Goal: Information Seeking & Learning: Learn about a topic

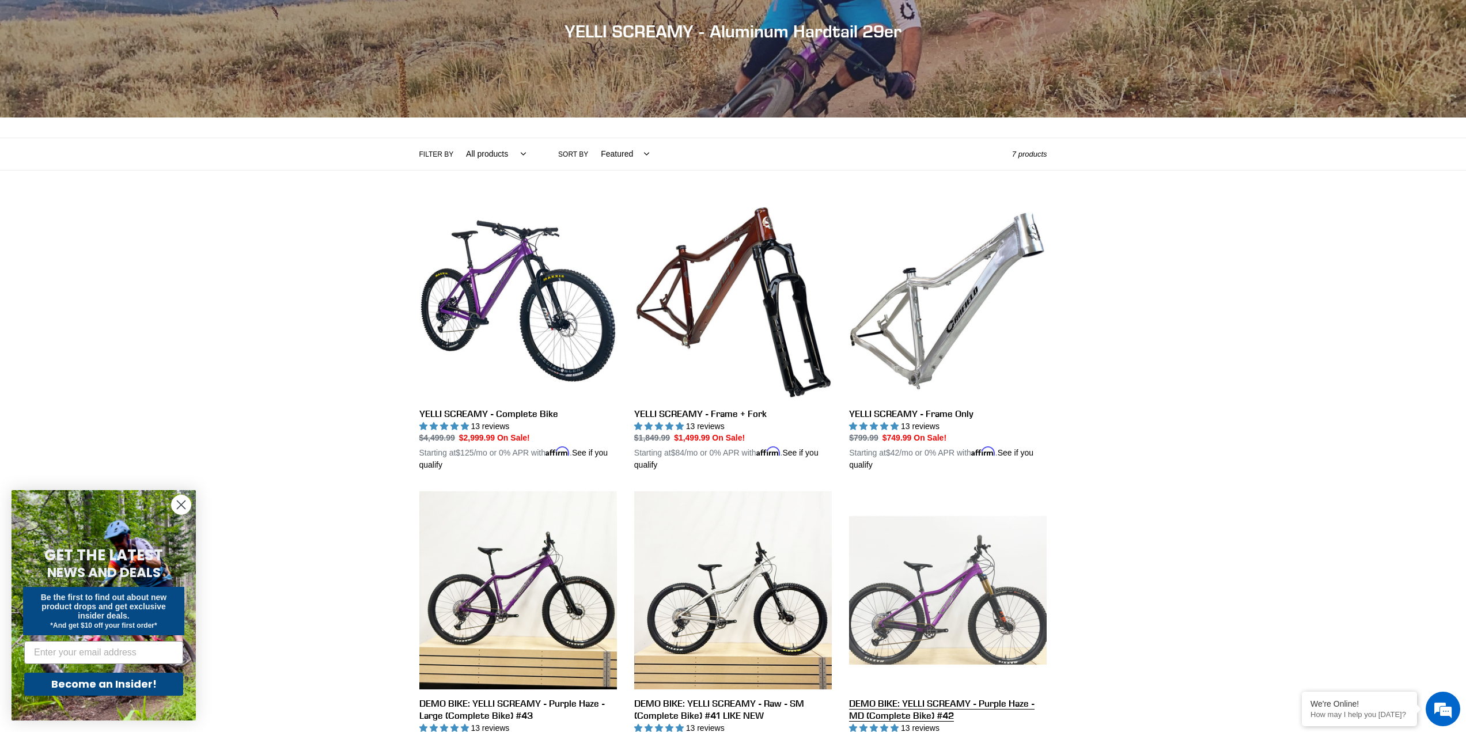
scroll to position [173, 0]
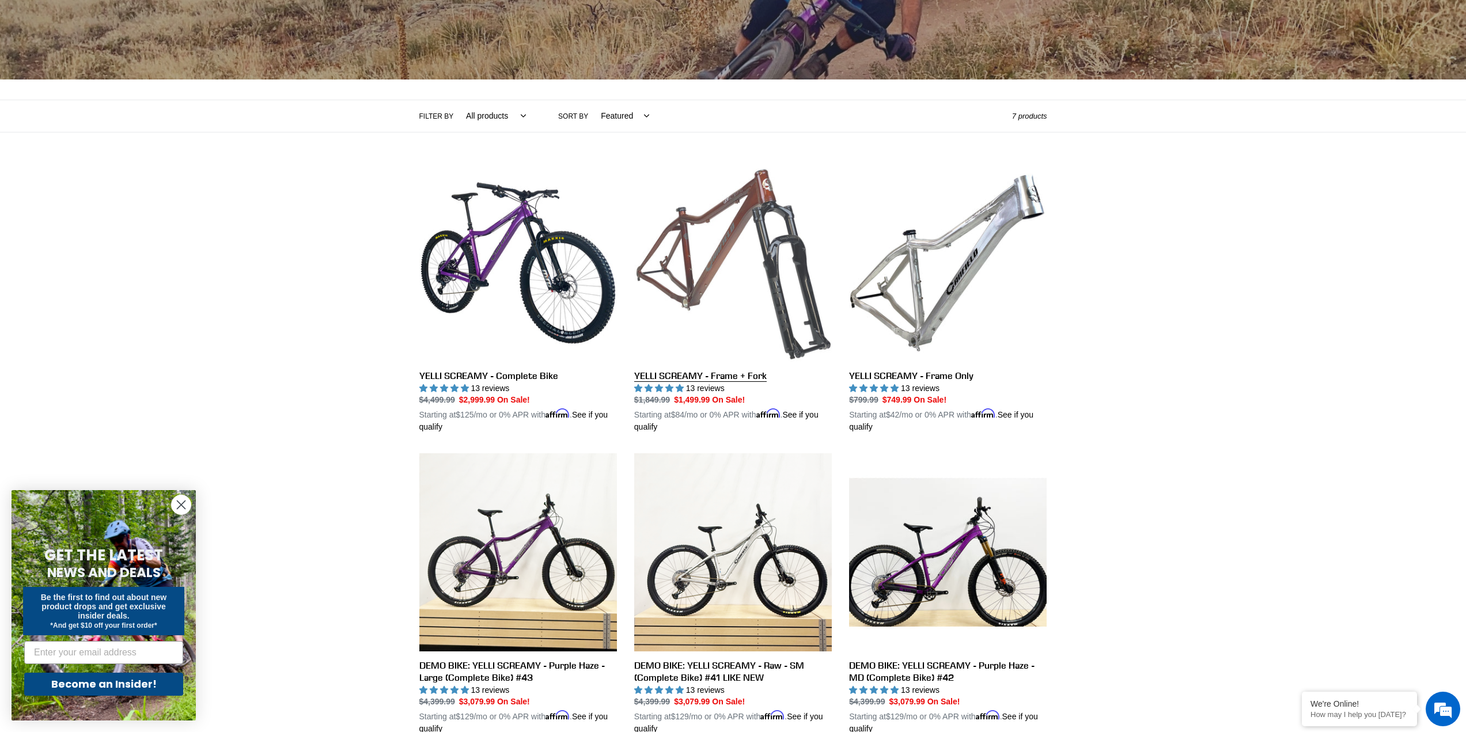
click at [763, 295] on link "YELLI SCREAMY - Frame + Fork" at bounding box center [733, 299] width 198 height 270
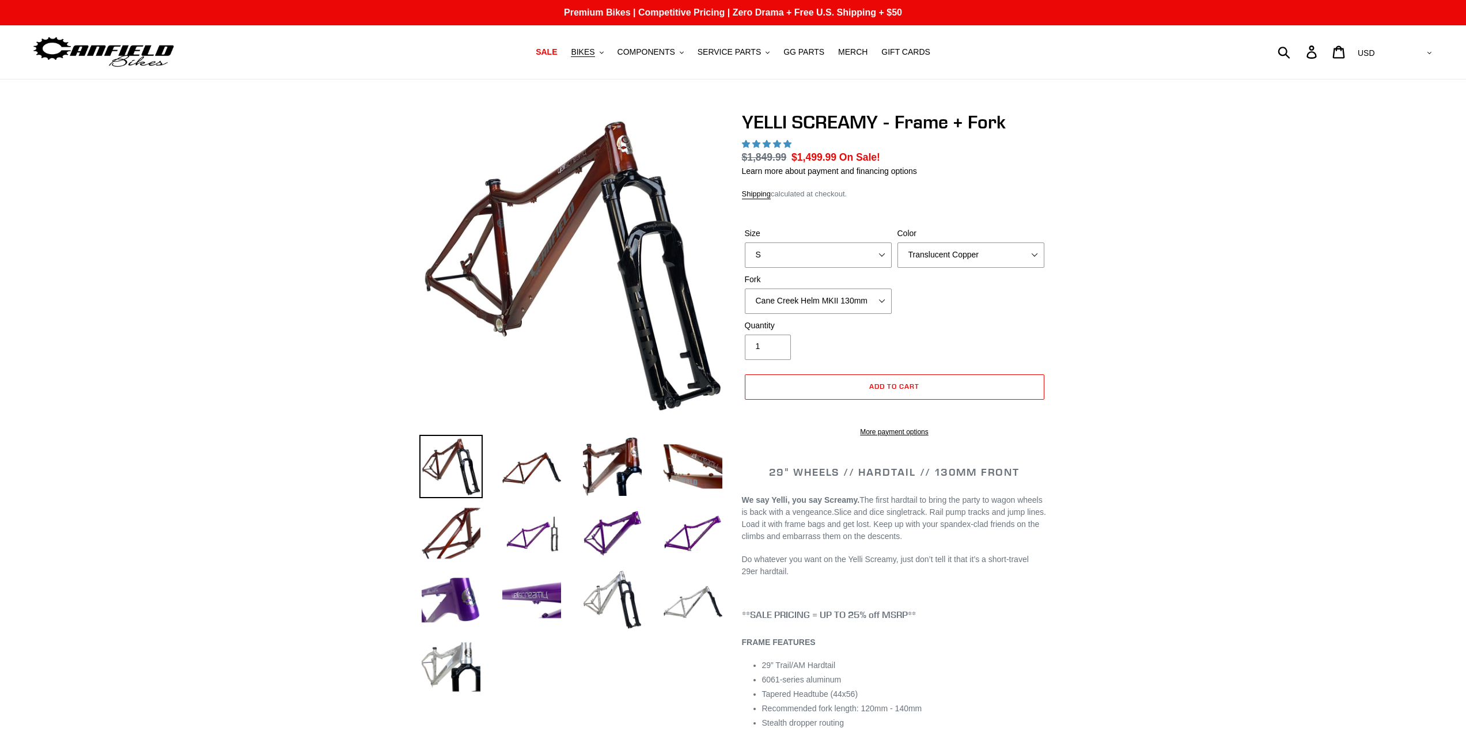
select select "highest-rating"
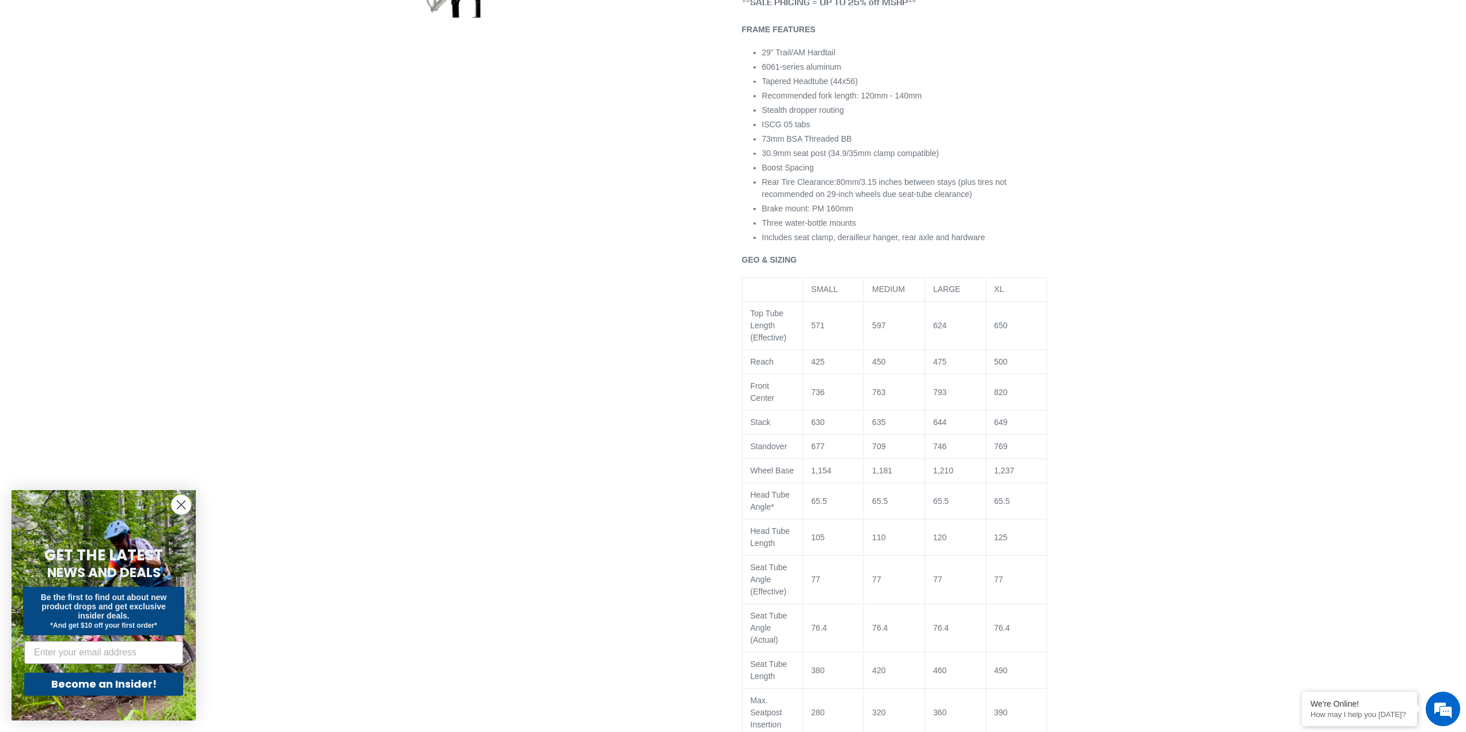
scroll to position [691, 0]
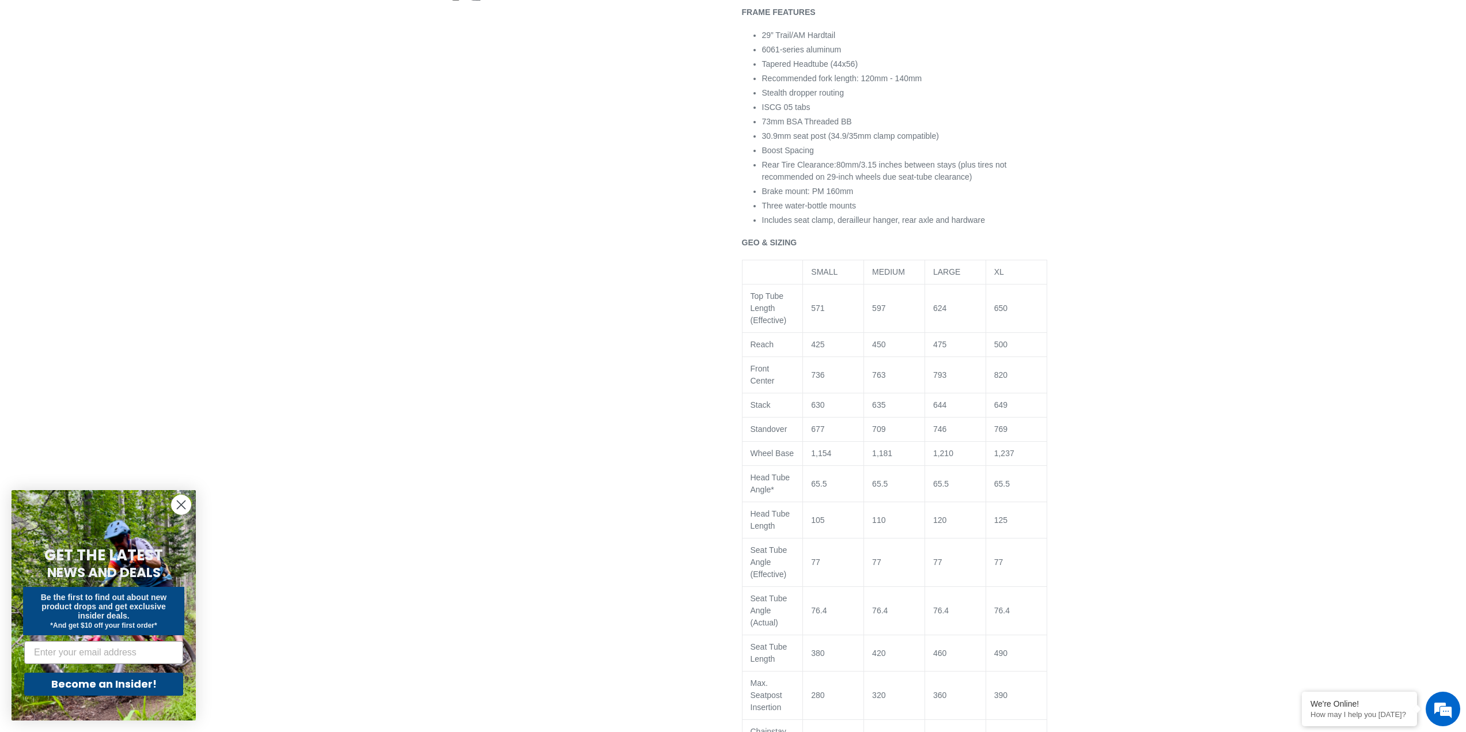
click at [774, 494] on span "Head Tube Angle*" at bounding box center [770, 483] width 40 height 21
click at [479, 534] on div at bounding box center [724, 192] width 645 height 1545
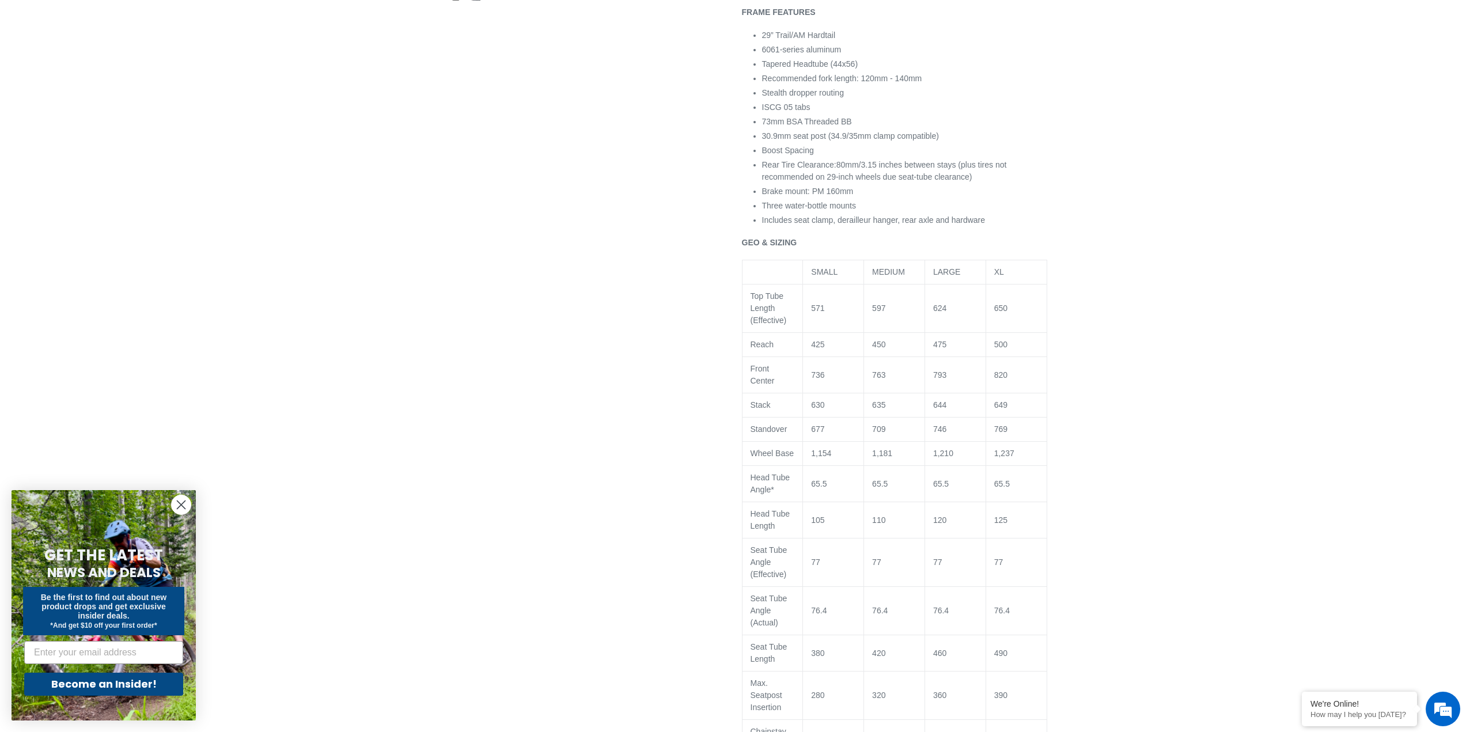
click at [819, 615] on span "76.4" at bounding box center [819, 610] width 16 height 9
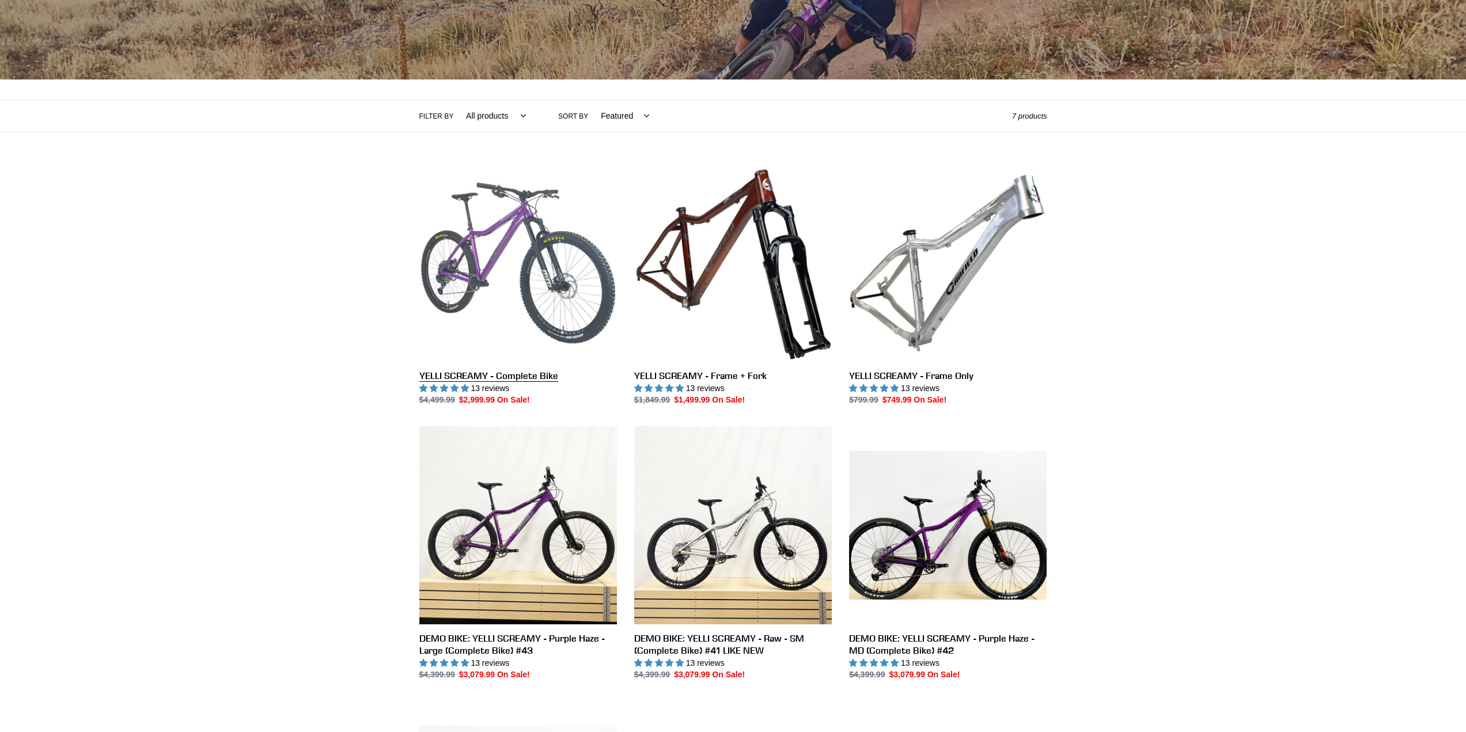
click at [501, 267] on link "YELLI SCREAMY - Complete Bike" at bounding box center [518, 285] width 198 height 242
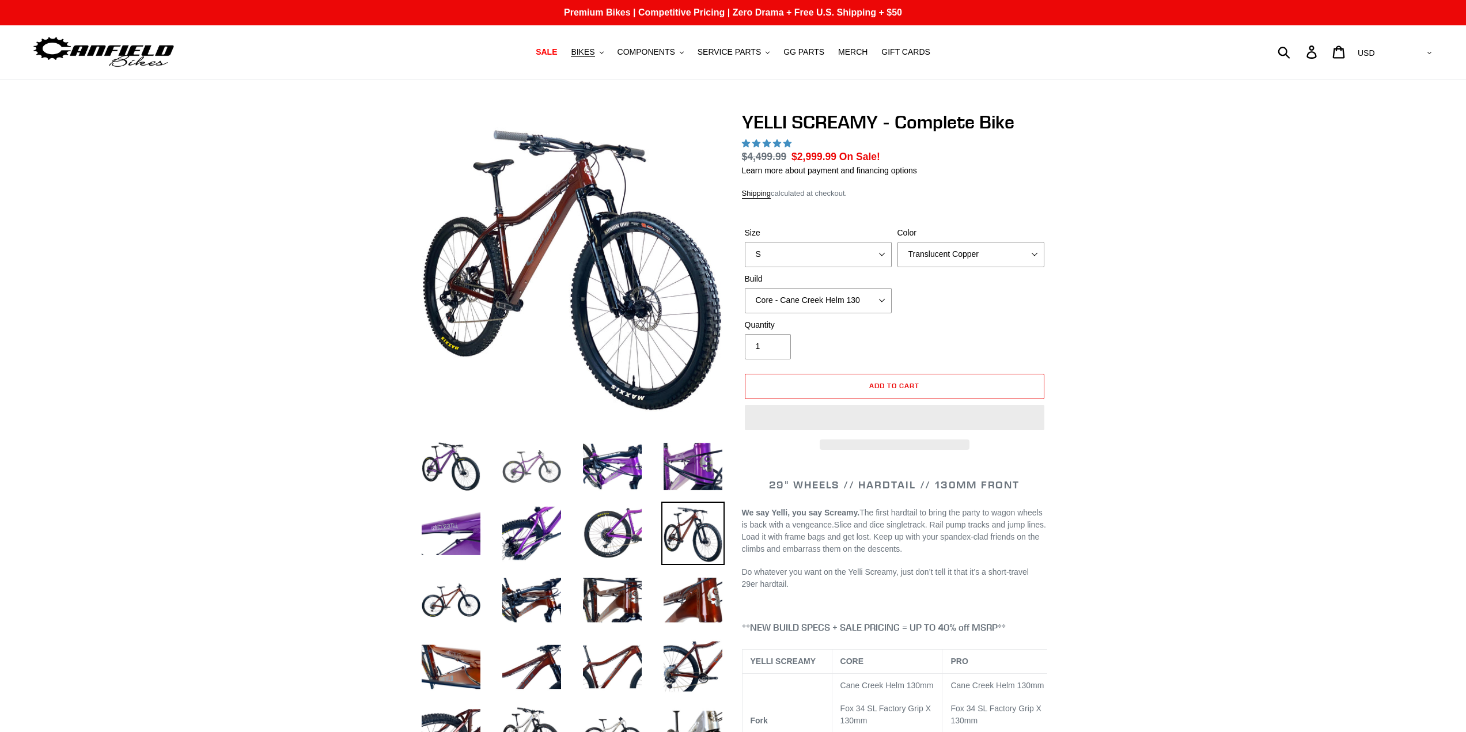
click at [547, 476] on img at bounding box center [531, 466] width 63 height 63
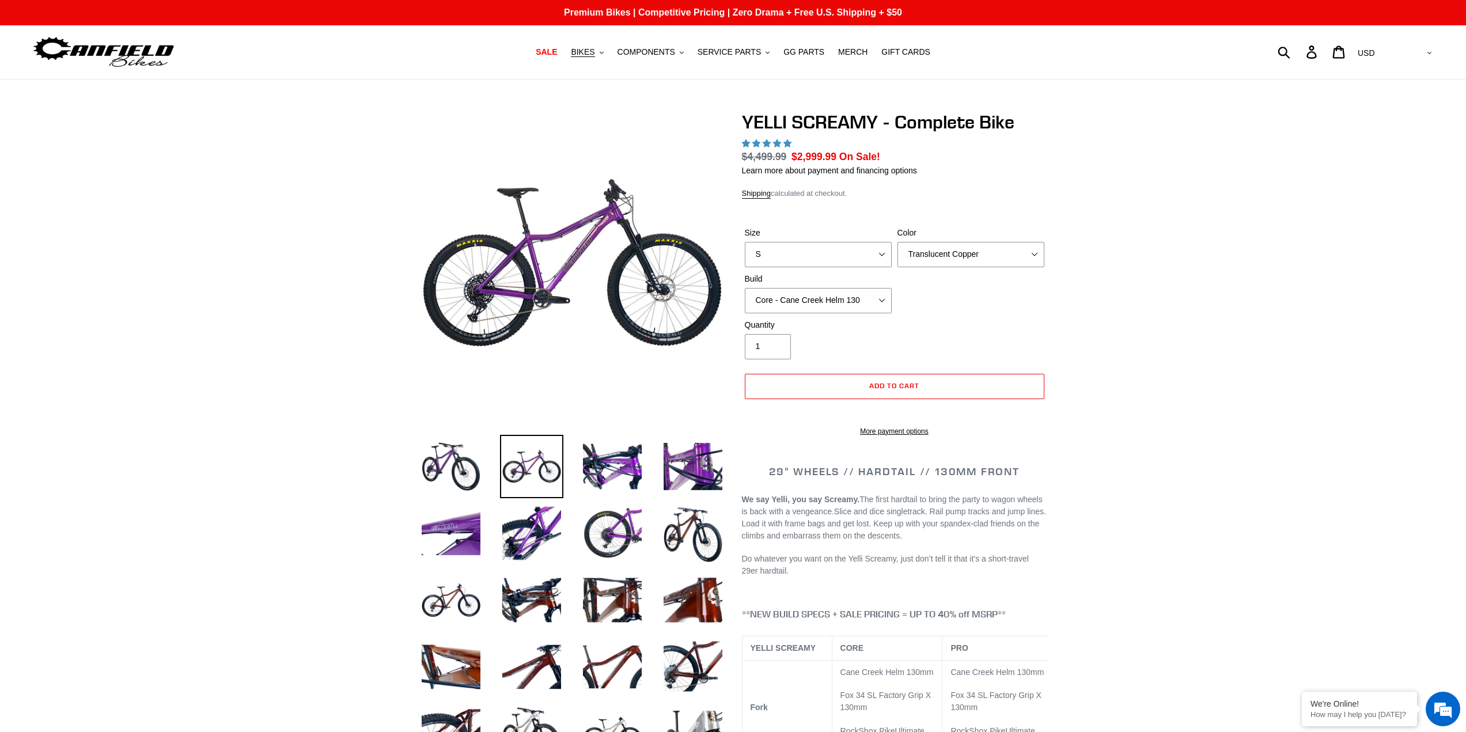
select select "highest-rating"
